Goal: Task Accomplishment & Management: Manage account settings

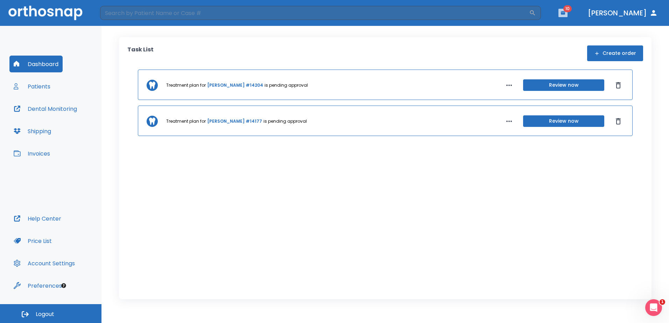
click at [568, 17] on button "button" at bounding box center [563, 13] width 9 height 8
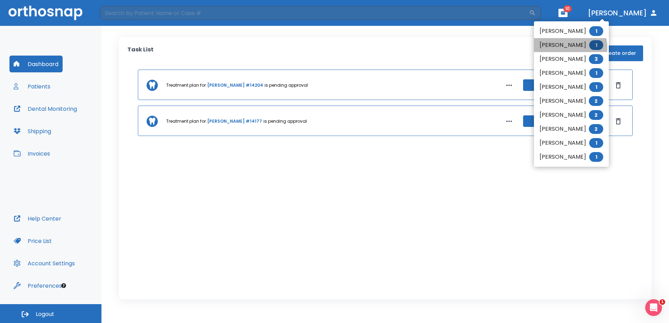
click at [569, 48] on li "[PERSON_NAME] 1" at bounding box center [571, 45] width 75 height 14
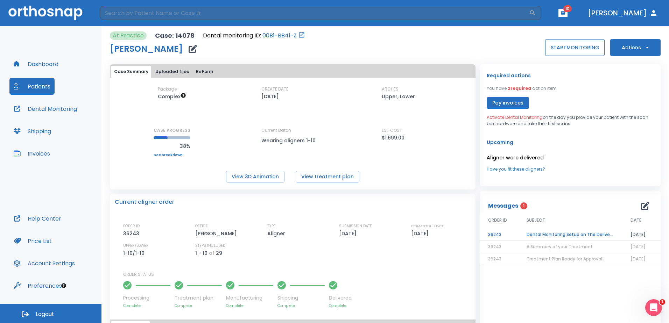
click at [566, 49] on button "START MONITORING" at bounding box center [574, 47] width 59 height 17
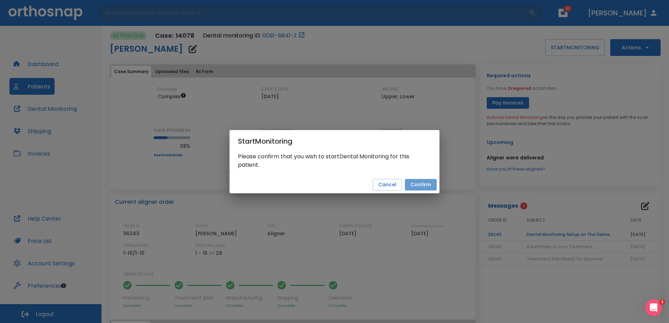
click at [429, 186] on button "Confirm" at bounding box center [421, 185] width 32 height 12
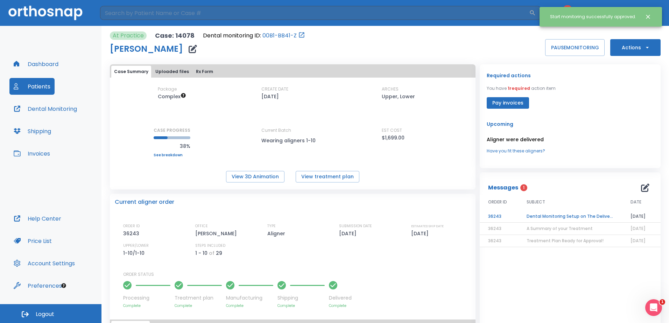
click at [563, 215] on td "Dental Monitoring Setup on The Delivery Day" at bounding box center [570, 217] width 104 height 12
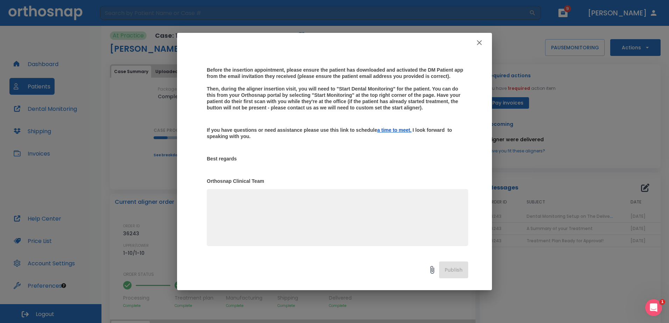
scroll to position [109, 0]
click at [477, 41] on icon "button" at bounding box center [479, 42] width 8 height 8
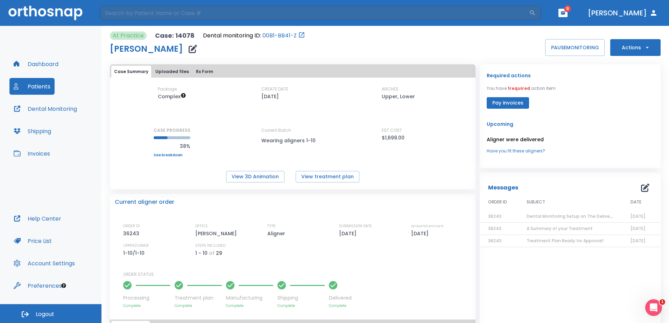
click at [566, 12] on icon "button" at bounding box center [563, 12] width 5 height 5
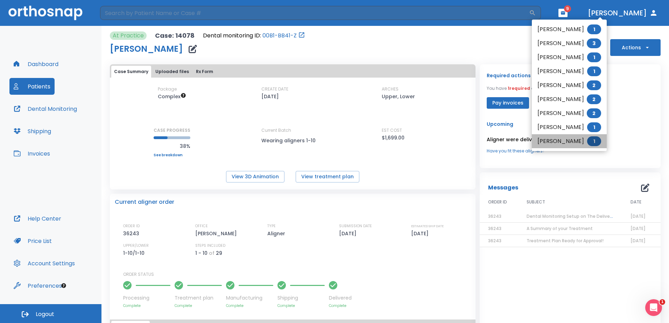
click at [570, 138] on li "[PERSON_NAME] 1" at bounding box center [569, 141] width 75 height 14
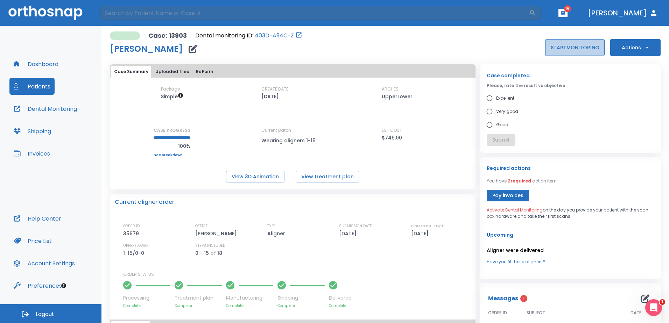
click at [591, 49] on button "START MONITORING" at bounding box center [574, 47] width 59 height 17
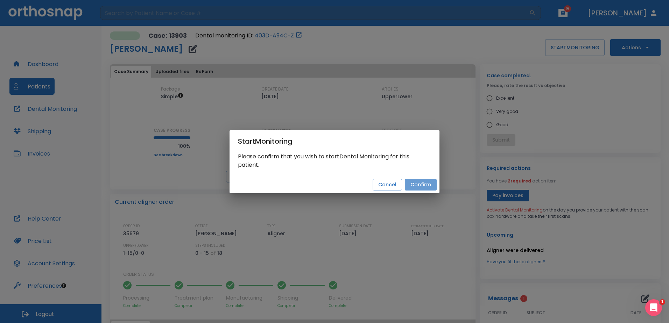
click at [424, 185] on button "Confirm" at bounding box center [421, 185] width 32 height 12
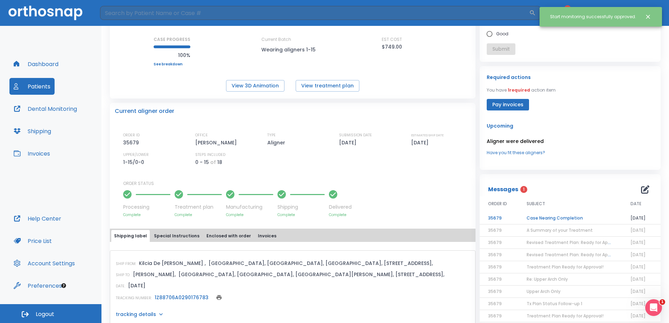
scroll to position [106, 0]
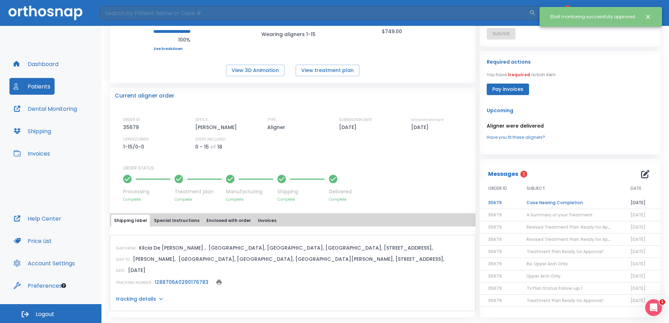
click at [552, 201] on td "Case Nearing Completion" at bounding box center [570, 203] width 104 height 12
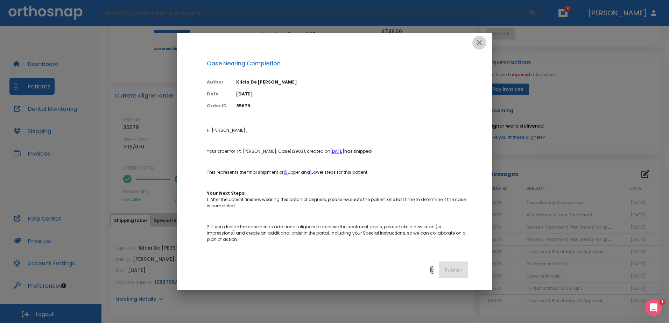
click at [483, 43] on icon "button" at bounding box center [479, 42] width 8 height 8
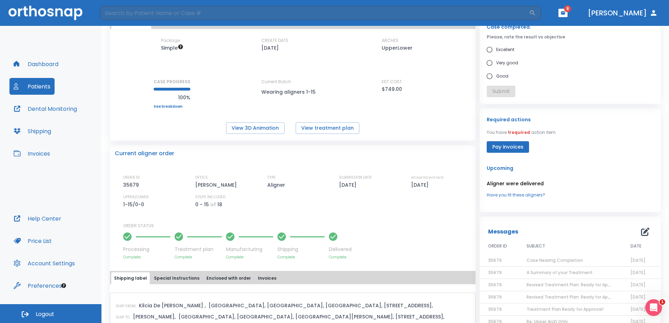
scroll to position [0, 0]
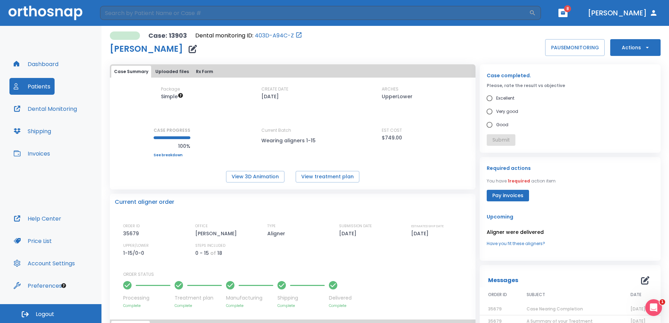
click at [565, 14] on icon "button" at bounding box center [563, 12] width 4 height 3
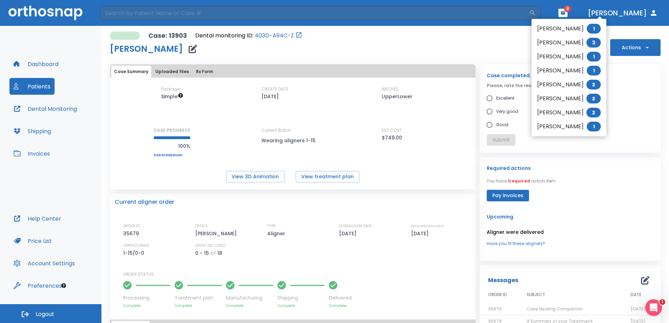
click at [629, 136] on div at bounding box center [334, 161] width 669 height 323
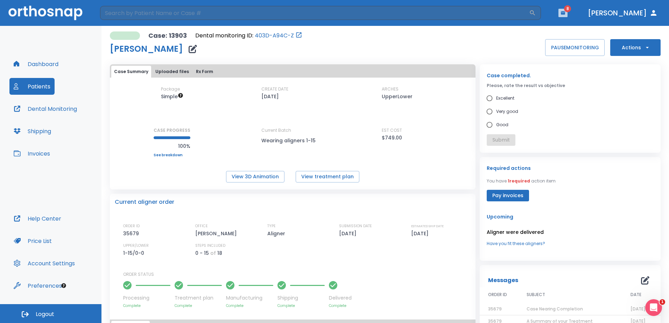
click at [568, 10] on button "button" at bounding box center [563, 13] width 9 height 8
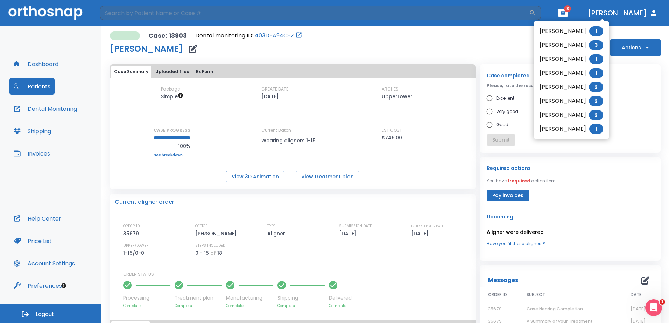
click at [582, 8] on div at bounding box center [334, 161] width 669 height 323
